Goal: Information Seeking & Learning: Learn about a topic

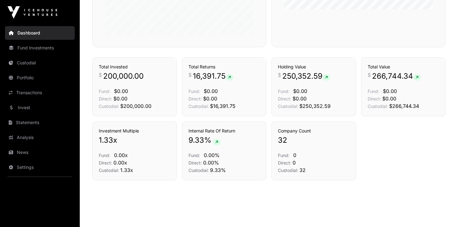
scroll to position [254, 0]
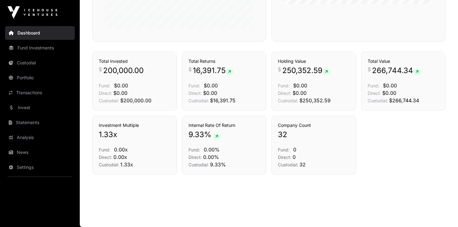
click at [230, 71] on icon at bounding box center [229, 72] width 3 height 4
click at [209, 75] on span "16,391.75" at bounding box center [213, 71] width 40 height 10
click at [31, 77] on link "Portfolio" at bounding box center [40, 78] width 70 height 14
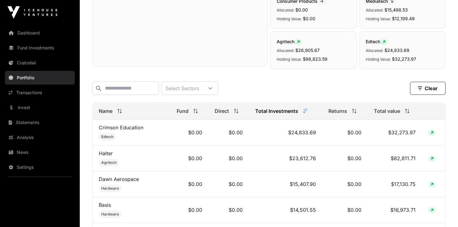
scroll to position [186, 0]
click at [12, 152] on icon at bounding box center [11, 152] width 4 height 4
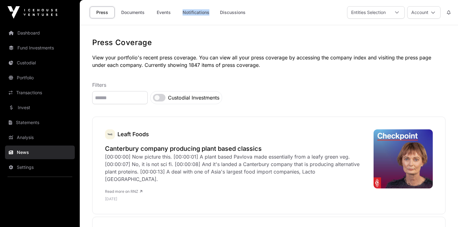
drag, startPoint x: 192, startPoint y: 11, endPoint x: 188, endPoint y: 12, distance: 3.9
click at [194, 13] on link "Notifications" at bounding box center [195, 13] width 35 height 12
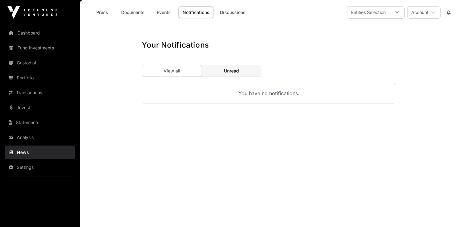
click at [194, 13] on link "Notifications" at bounding box center [195, 13] width 35 height 12
click at [162, 12] on link "Events" at bounding box center [163, 12] width 25 height 12
click at [24, 76] on link "Portfolio" at bounding box center [40, 78] width 70 height 14
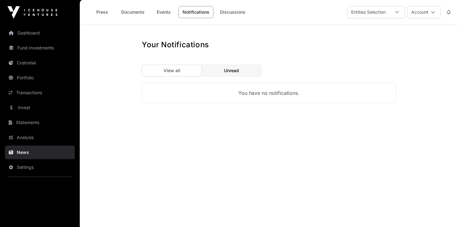
click at [21, 78] on link "Portfolio" at bounding box center [40, 78] width 70 height 14
click at [12, 91] on icon at bounding box center [11, 93] width 4 height 4
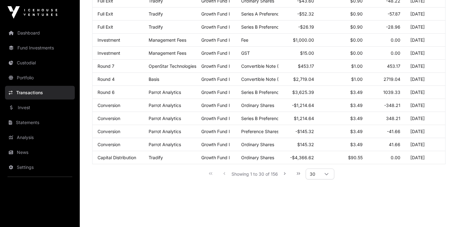
scroll to position [345, 0]
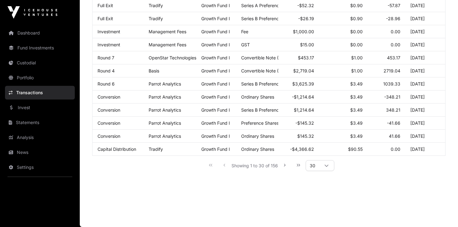
click at [324, 166] on icon at bounding box center [326, 166] width 4 height 4
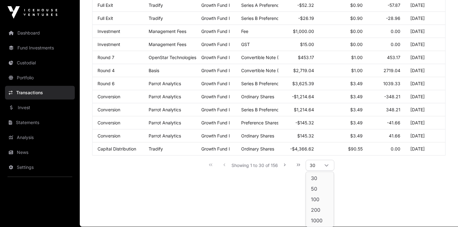
click at [324, 166] on icon at bounding box center [326, 165] width 4 height 4
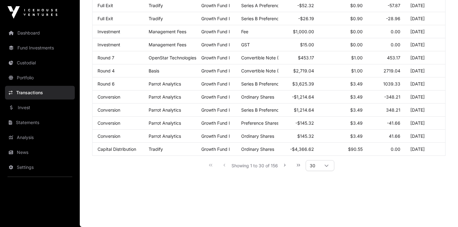
click at [324, 166] on icon at bounding box center [326, 166] width 4 height 4
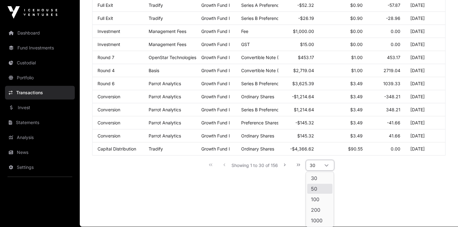
click at [316, 188] on span "50" at bounding box center [314, 188] width 6 height 5
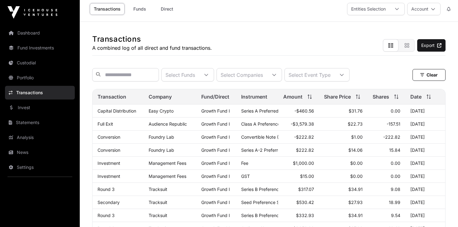
scroll to position [0, 0]
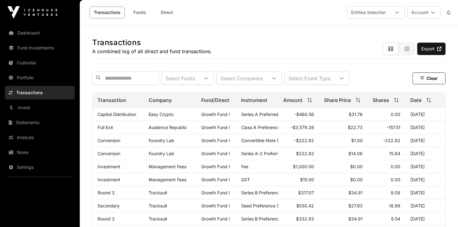
click at [118, 118] on td "Capital Distribution" at bounding box center [117, 114] width 51 height 13
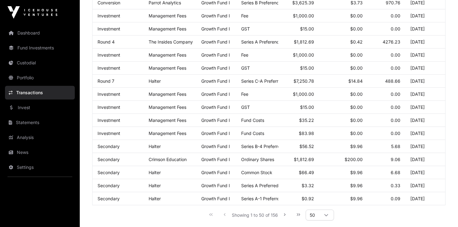
scroll to position [607, 0]
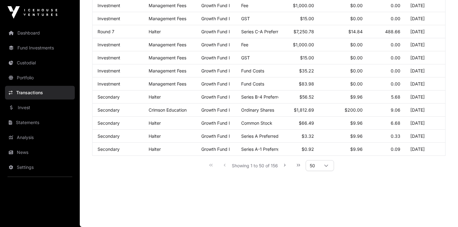
click at [326, 167] on icon at bounding box center [326, 166] width 4 height 2
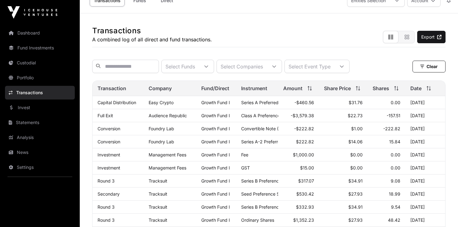
scroll to position [0, 0]
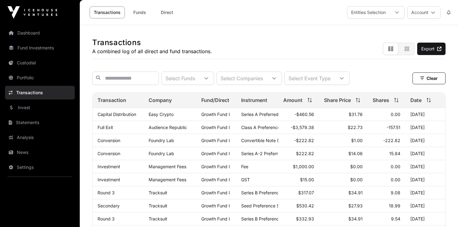
click at [27, 78] on link "Portfolio" at bounding box center [40, 78] width 70 height 14
click at [18, 78] on link "Portfolio" at bounding box center [40, 78] width 70 height 14
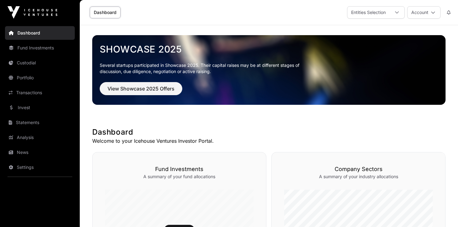
click at [20, 78] on link "Portfolio" at bounding box center [40, 78] width 70 height 14
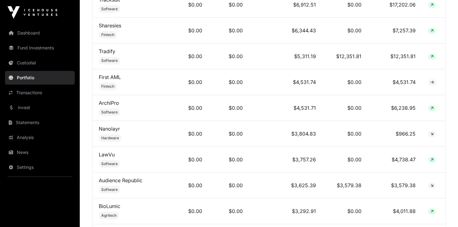
scroll to position [495, 0]
click at [113, 183] on link "Audience Republic" at bounding box center [121, 180] width 44 height 6
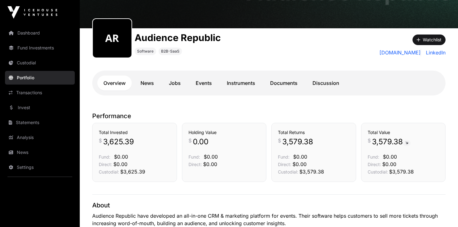
scroll to position [57, 0]
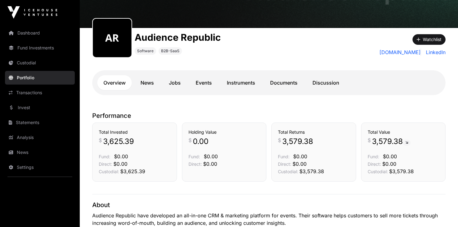
click at [29, 77] on link "Portfolio" at bounding box center [40, 78] width 70 height 14
click at [15, 75] on link "Portfolio" at bounding box center [40, 78] width 70 height 14
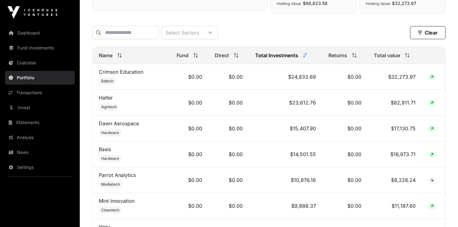
scroll to position [242, 0]
click at [104, 80] on span "Edtech" at bounding box center [107, 80] width 12 height 5
click at [108, 75] on td "Crimson Education Edtech" at bounding box center [131, 77] width 78 height 26
click at [113, 73] on link "Crimson Education" at bounding box center [121, 71] width 45 height 6
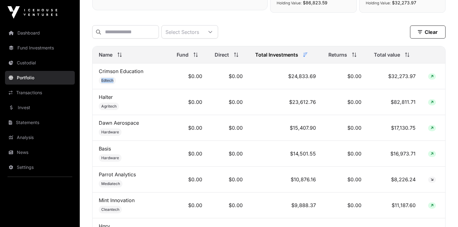
click at [113, 73] on link "Crimson Education" at bounding box center [121, 71] width 45 height 6
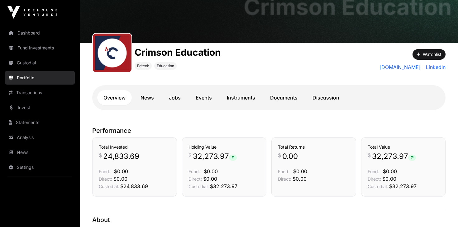
scroll to position [43, 0]
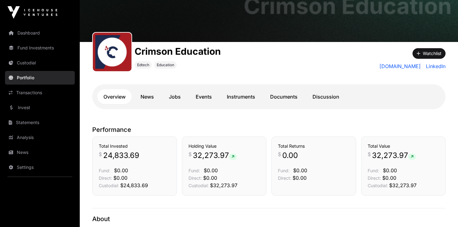
scroll to position [242, 0]
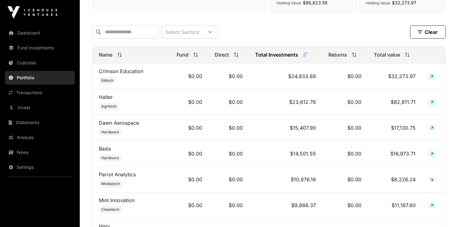
click at [109, 104] on span "Agritech" at bounding box center [109, 106] width 20 height 7
click at [106, 98] on link "Halter" at bounding box center [106, 97] width 14 height 6
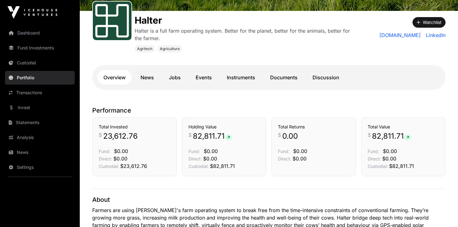
scroll to position [94, 0]
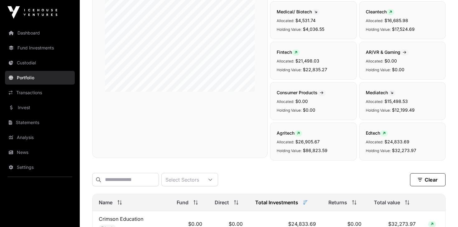
scroll to position [242, 0]
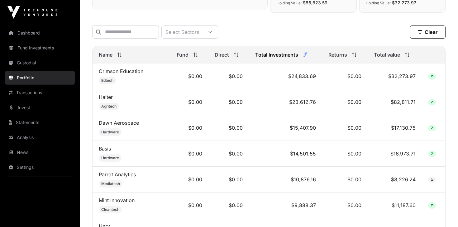
click at [120, 124] on link "Dawn Aerospace" at bounding box center [119, 123] width 40 height 6
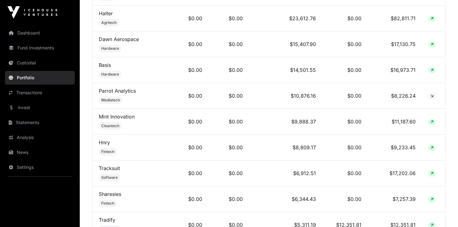
scroll to position [326, 0]
click at [160, 102] on td "Parrot Analytics Mediatech" at bounding box center [131, 96] width 78 height 26
click at [121, 97] on td "Parrot Analytics Mediatech" at bounding box center [131, 96] width 78 height 26
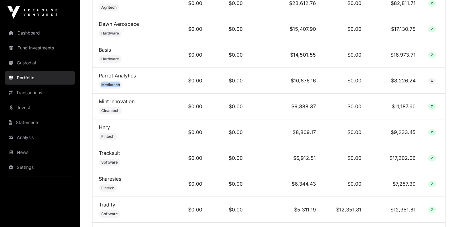
scroll to position [342, 0]
click at [105, 77] on link "Parrot Analytics" at bounding box center [117, 75] width 37 height 6
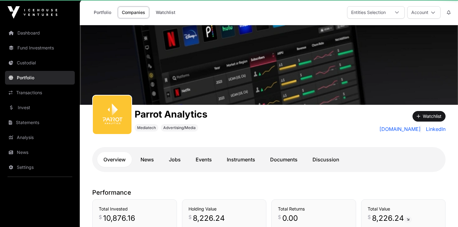
click at [105, 98] on img at bounding box center [112, 115] width 34 height 34
click at [105, 77] on div "Parrot Analytics Mediatech Advertising/Media Watchlist [DOMAIN_NAME] LinkedIn O…" at bounding box center [269, 103] width 378 height 157
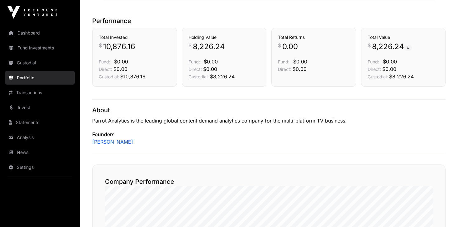
scroll to position [172, 0]
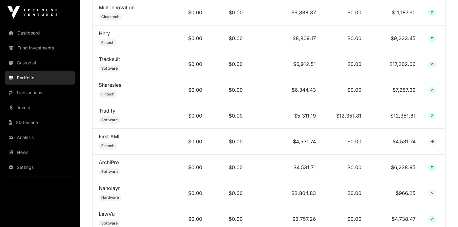
scroll to position [436, 0]
click at [120, 92] on td "Sharesies Fintech" at bounding box center [131, 90] width 78 height 26
click at [114, 86] on link "Sharesies" at bounding box center [110, 84] width 22 height 6
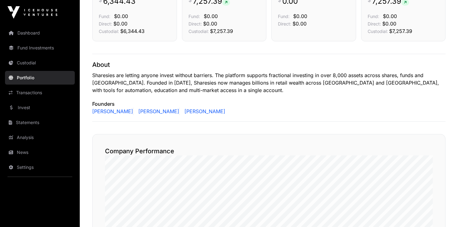
scroll to position [224, 0]
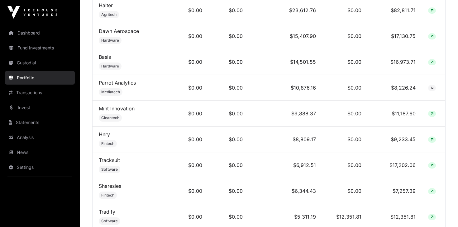
scroll to position [334, 0]
click at [105, 57] on link "Basis" at bounding box center [105, 57] width 12 height 6
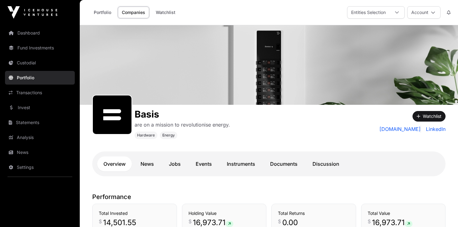
click at [28, 32] on link "Dashboard" at bounding box center [40, 33] width 70 height 14
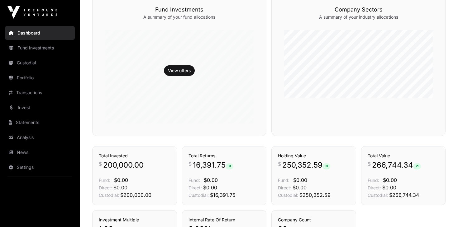
scroll to position [162, 0]
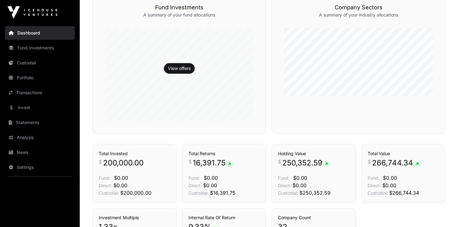
click at [175, 69] on link "View offers" at bounding box center [179, 68] width 23 height 6
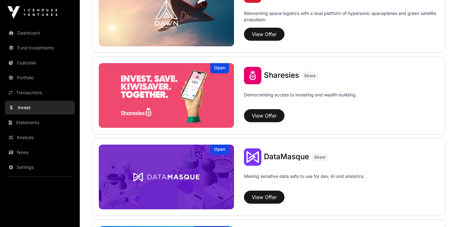
scroll to position [758, 0]
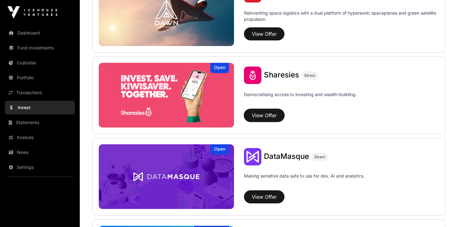
click at [262, 115] on button "View Offer" at bounding box center [264, 115] width 40 height 13
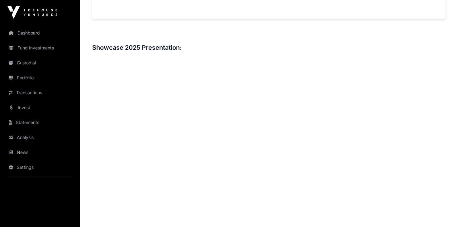
scroll to position [659, 0]
